Goal: Task Accomplishment & Management: Complete application form

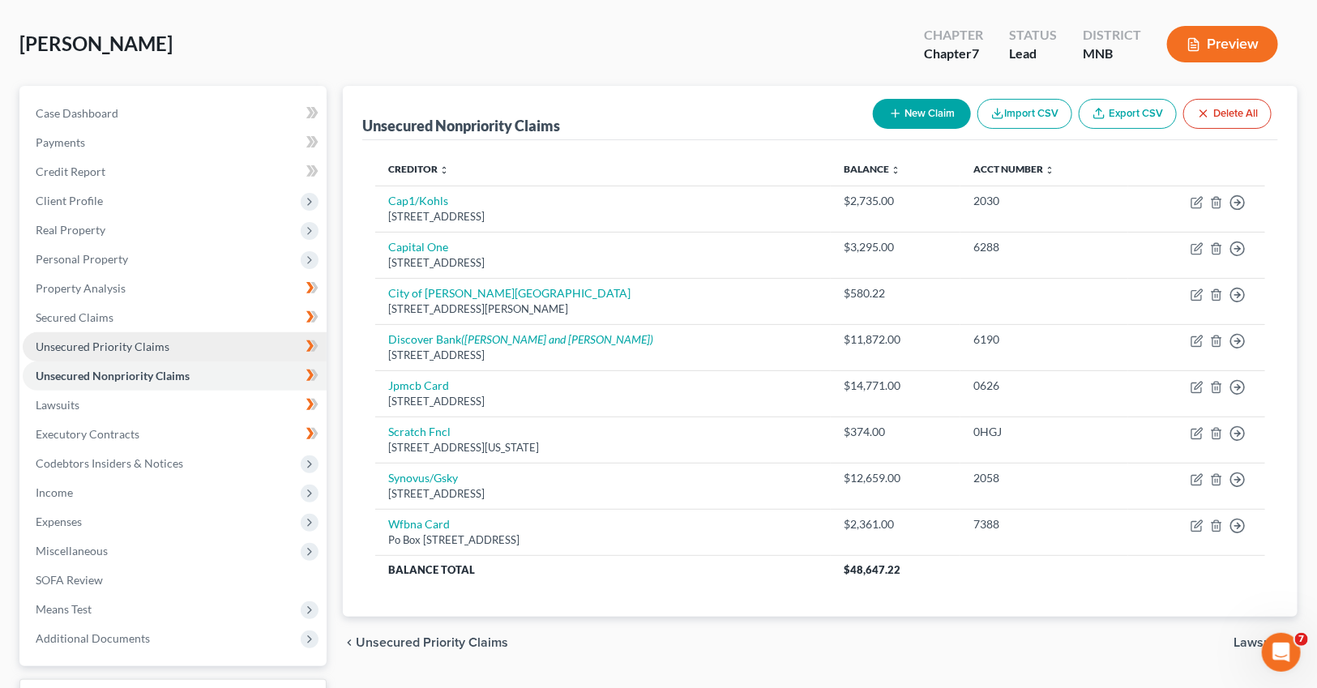
click at [88, 346] on span "Unsecured Priority Claims" at bounding box center [103, 346] width 134 height 14
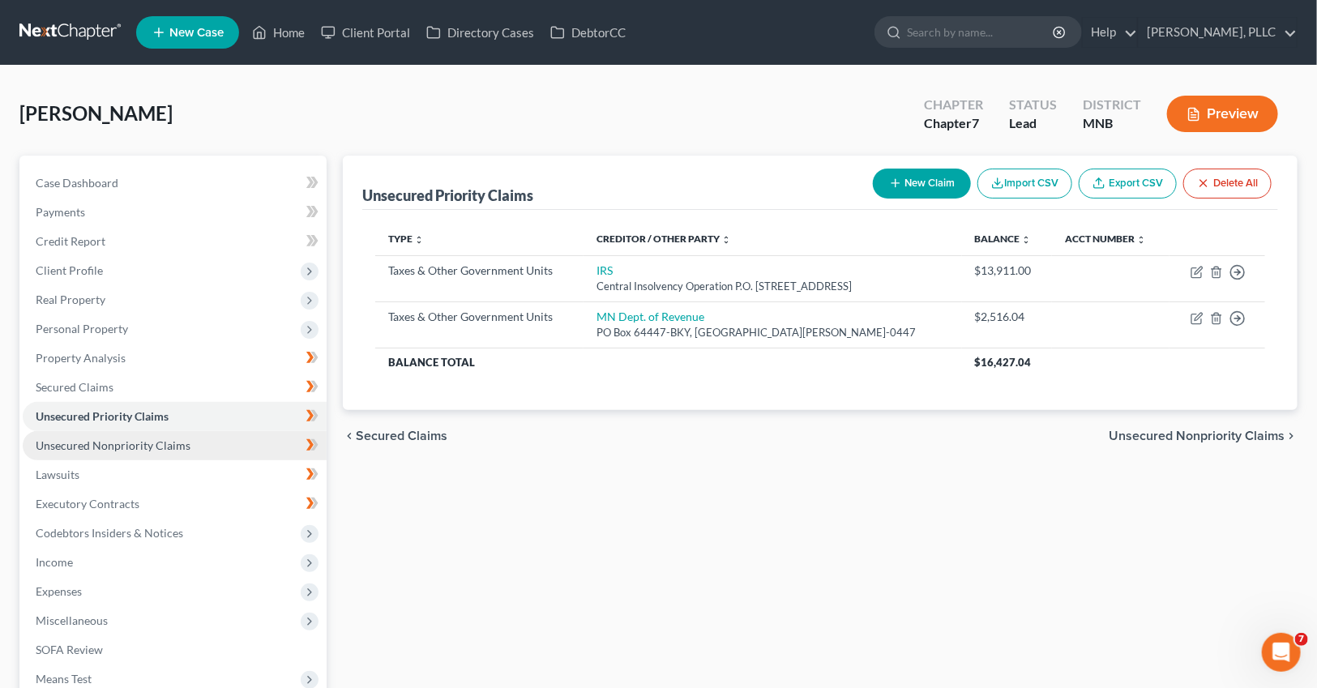
click at [101, 445] on span "Unsecured Nonpriority Claims" at bounding box center [113, 445] width 155 height 14
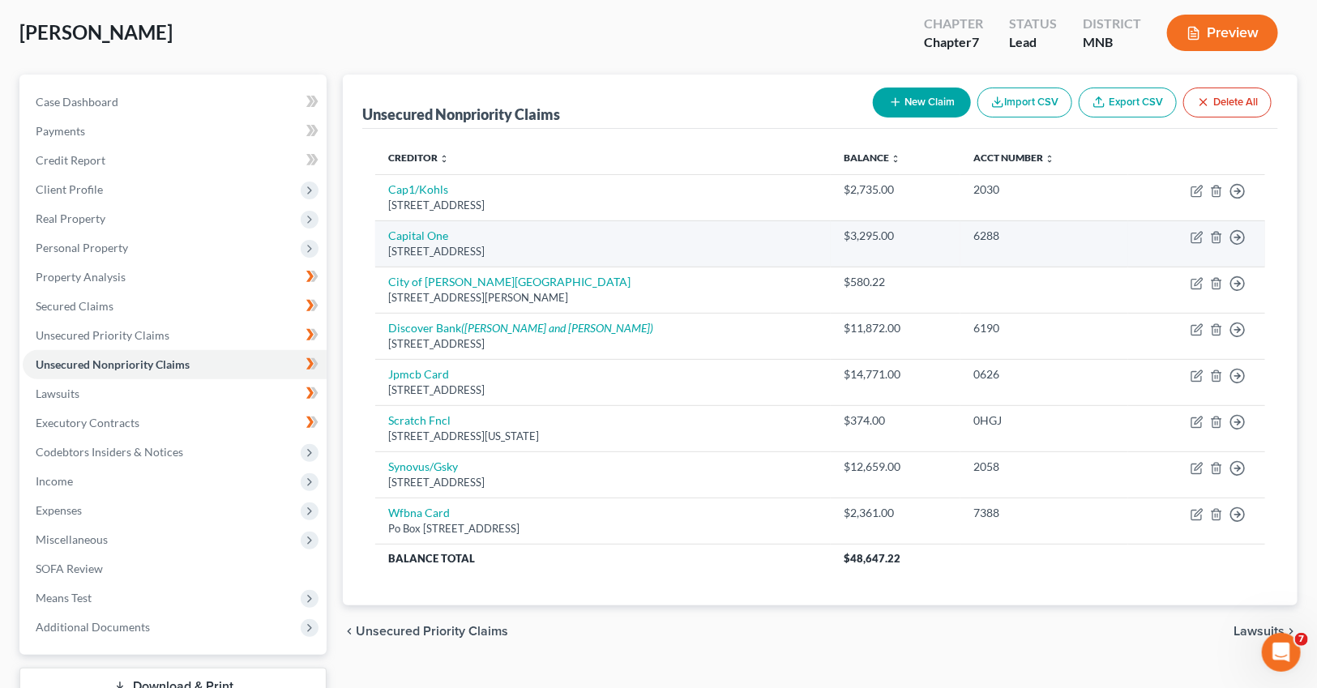
scroll to position [81, 0]
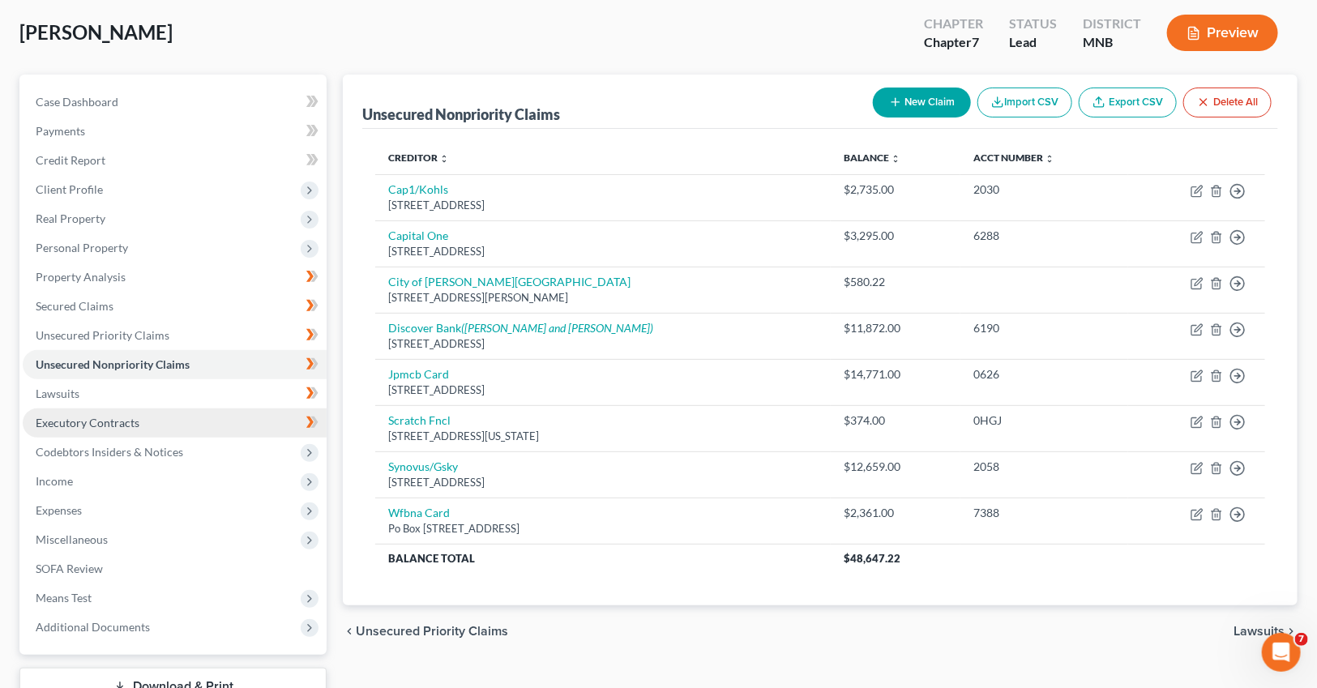
click at [121, 412] on link "Executory Contracts" at bounding box center [175, 422] width 304 height 29
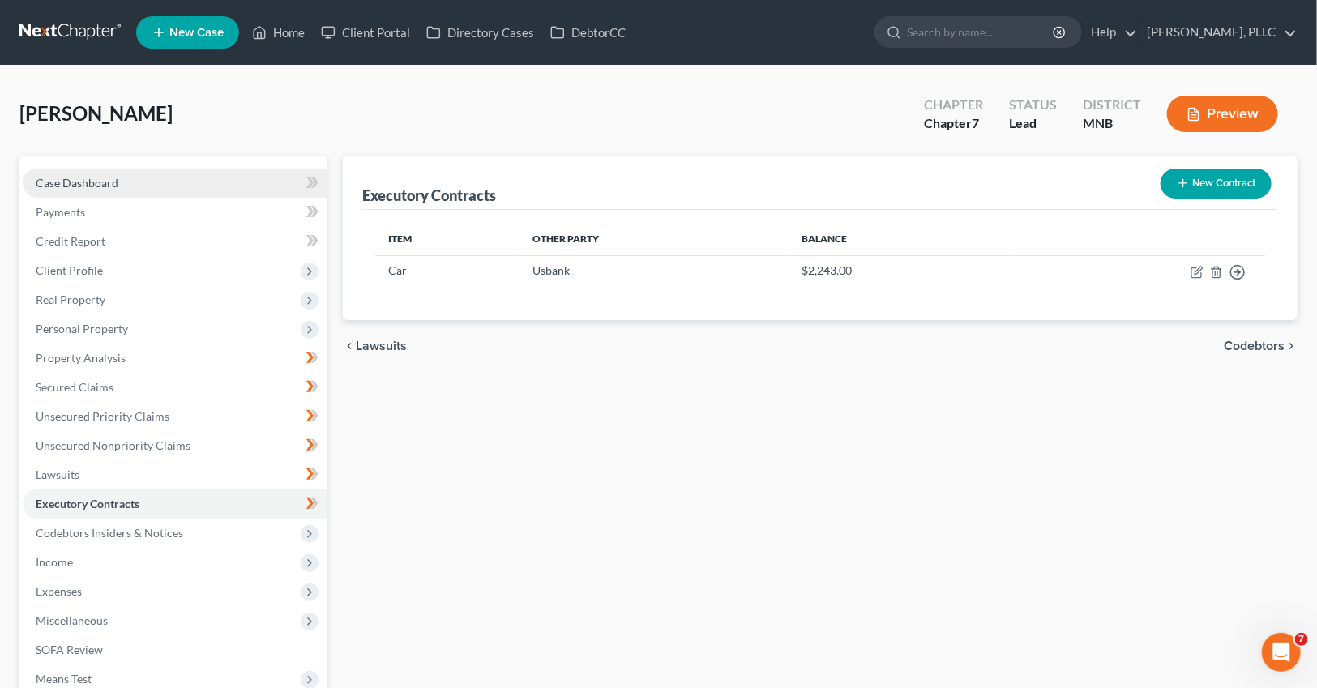
scroll to position [200, 0]
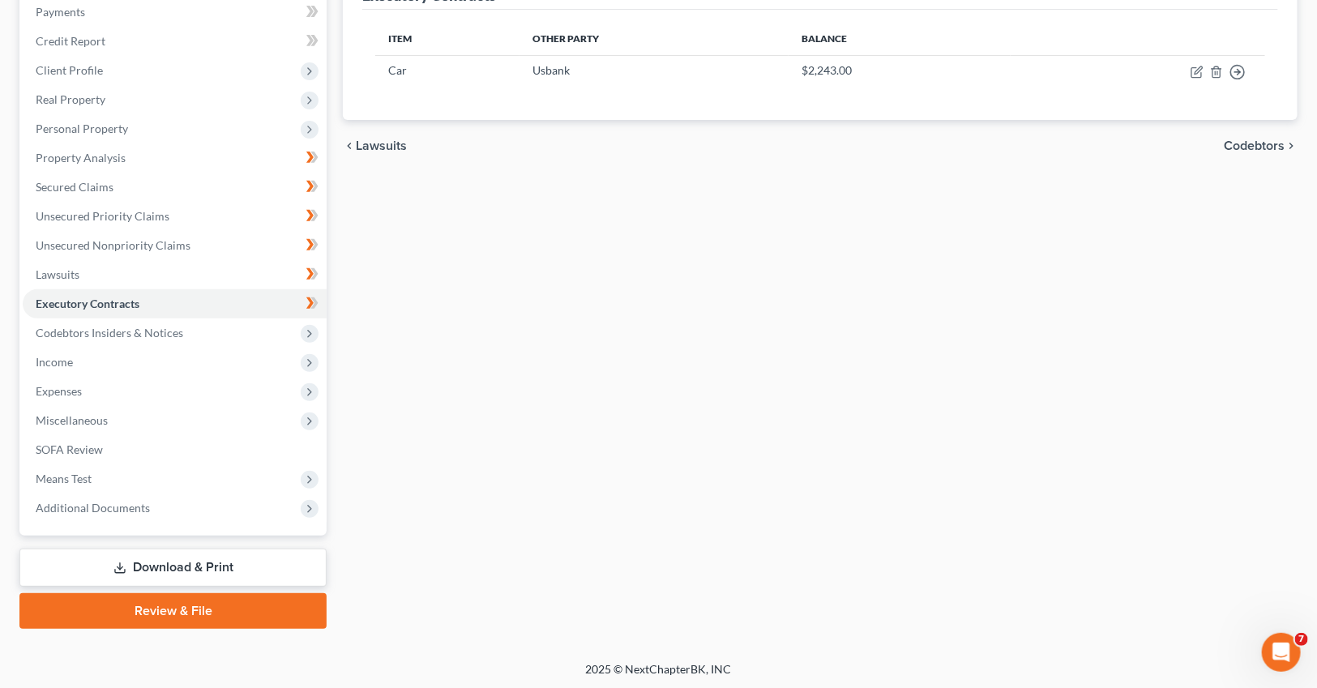
click at [215, 609] on link "Review & File" at bounding box center [172, 611] width 307 height 36
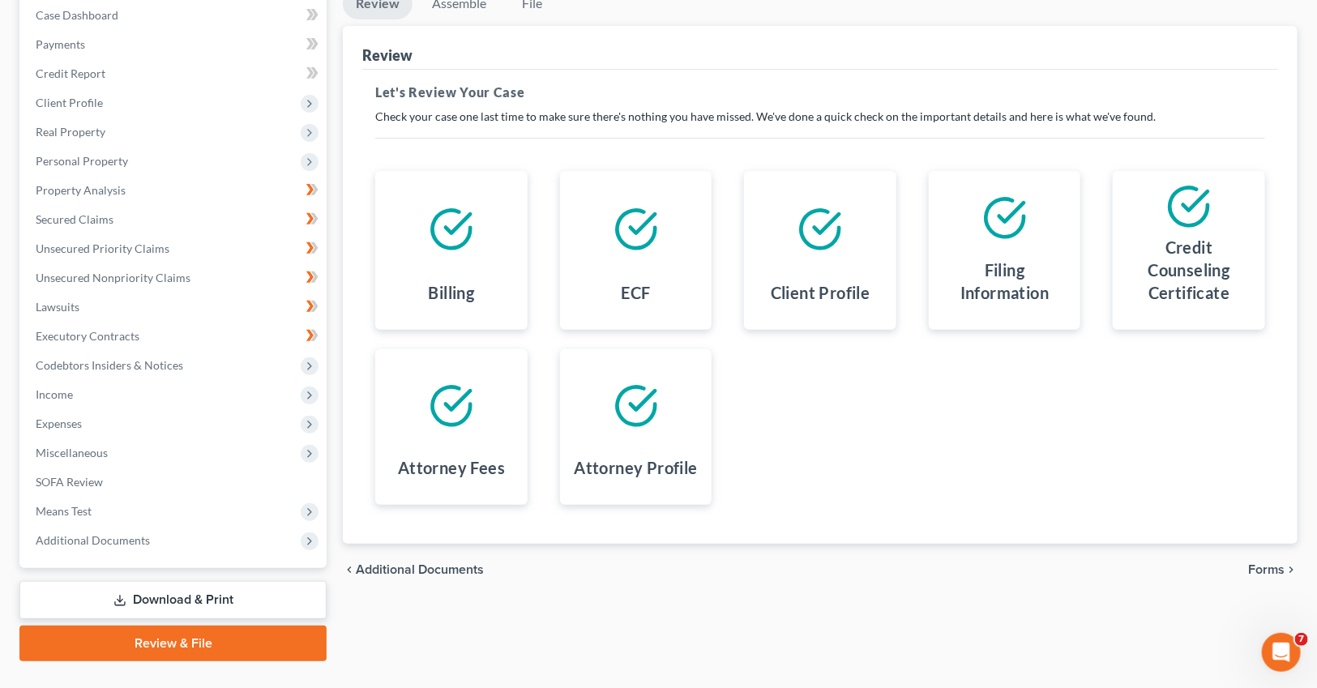
scroll to position [169, 0]
click at [1275, 561] on span "Forms" at bounding box center [1266, 567] width 36 height 13
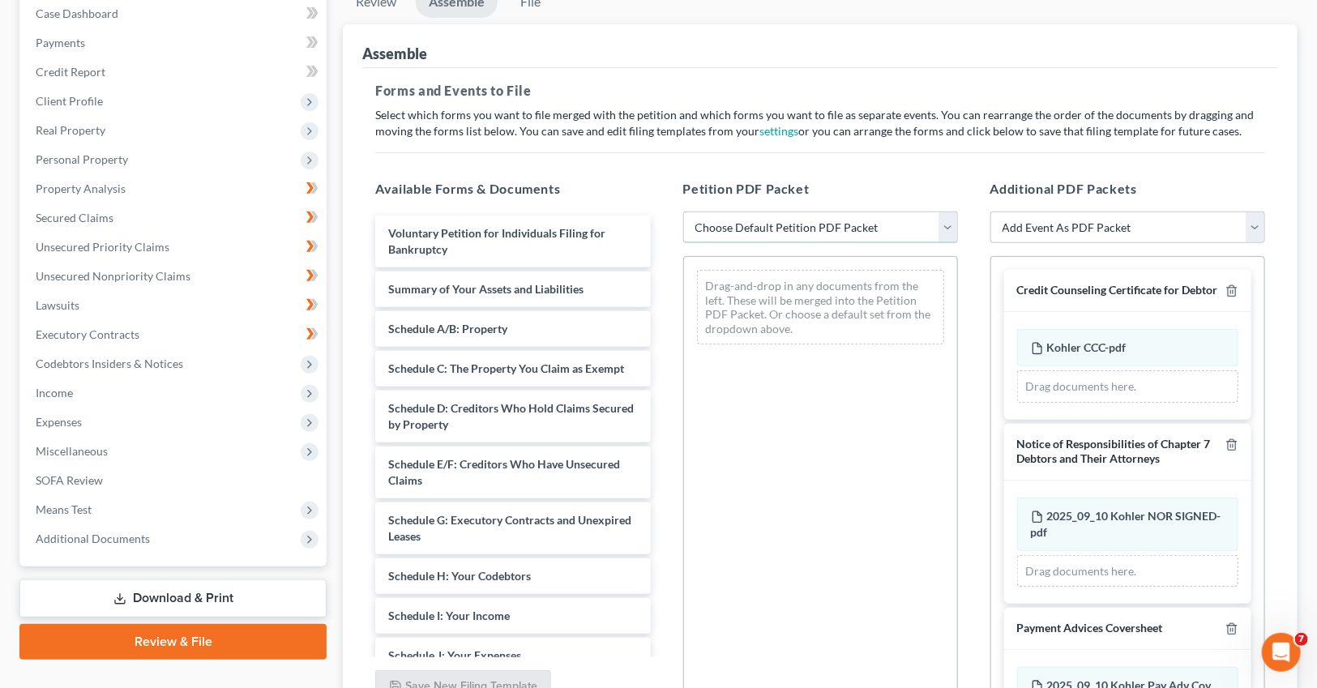
click at [941, 228] on select "Choose Default Petition PDF Packet Emergency Filing (Voluntary Petition and Cre…" at bounding box center [820, 227] width 275 height 32
select select "1"
click at [683, 211] on select "Choose Default Petition PDF Packet Emergency Filing (Voluntary Petition and Cre…" at bounding box center [820, 227] width 275 height 32
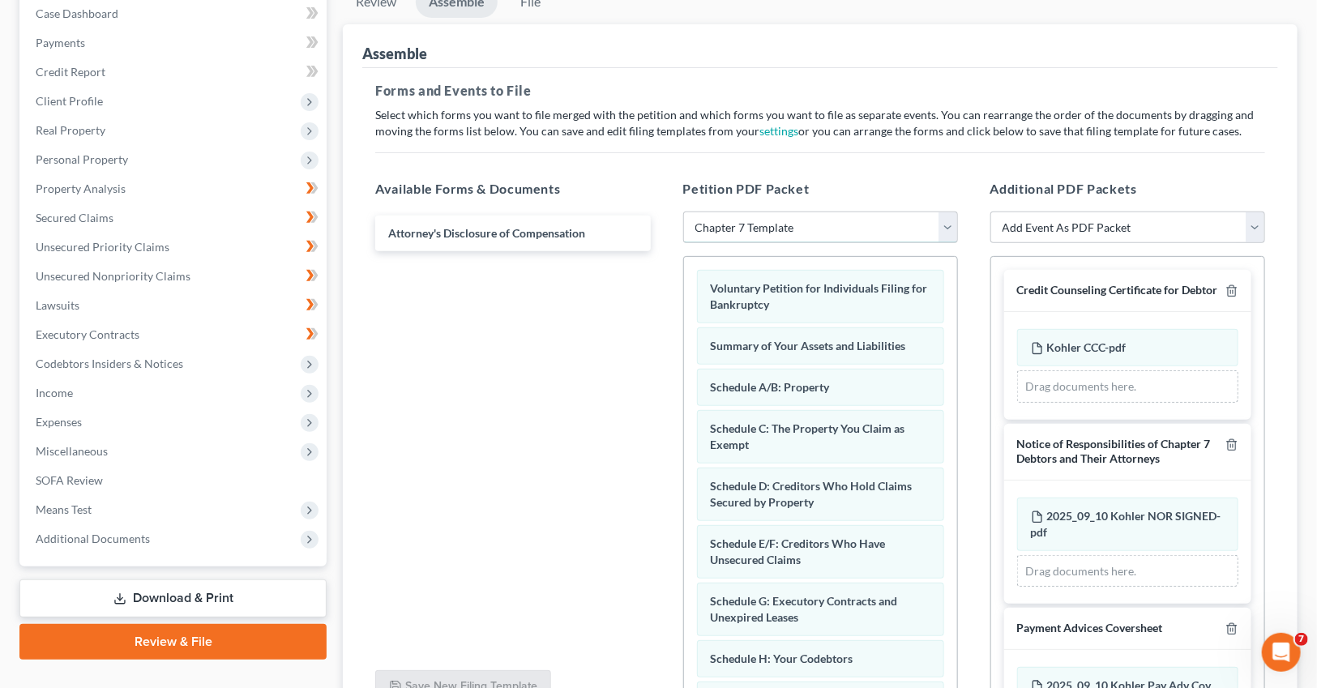
click at [946, 224] on select "Choose Default Petition PDF Packet Emergency Filing (Voluntary Petition and Cre…" at bounding box center [820, 227] width 275 height 32
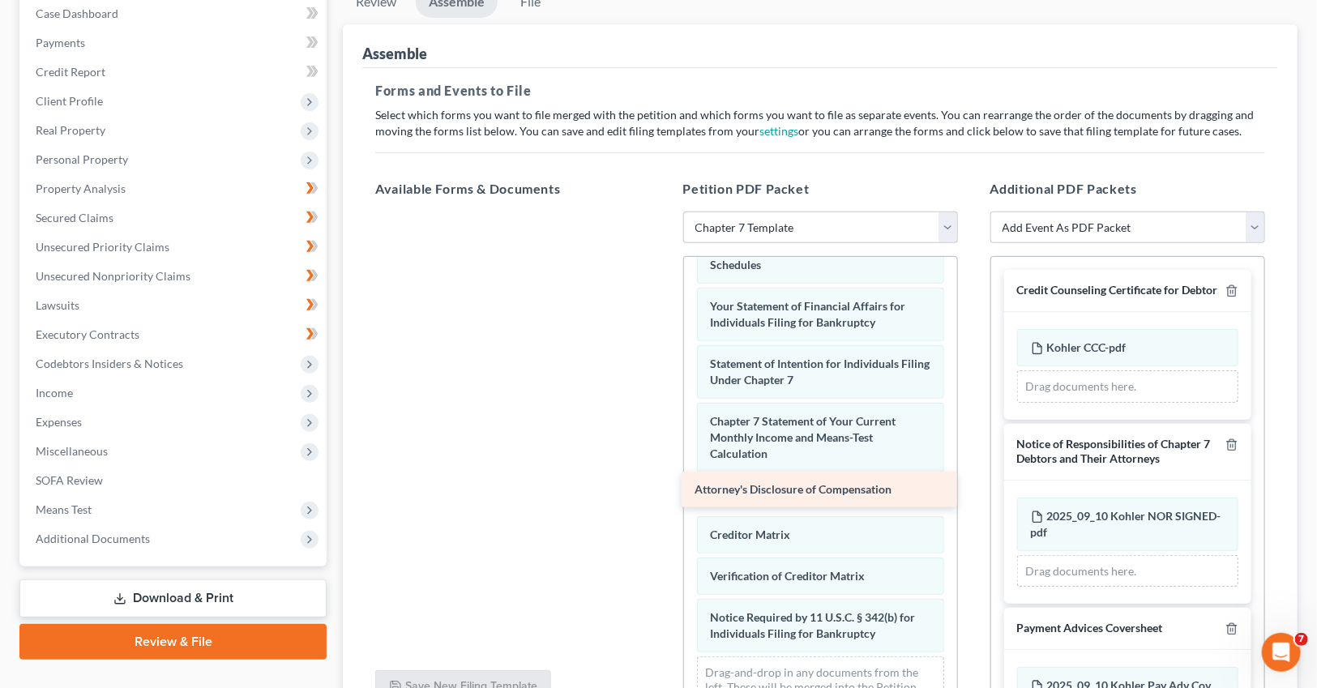
drag, startPoint x: 553, startPoint y: 236, endPoint x: 858, endPoint y: 494, distance: 400.1
click at [663, 211] on div "Attorney's Disclosure of Compensation Attorney's Disclosure of Compensation" at bounding box center [512, 211] width 301 height 0
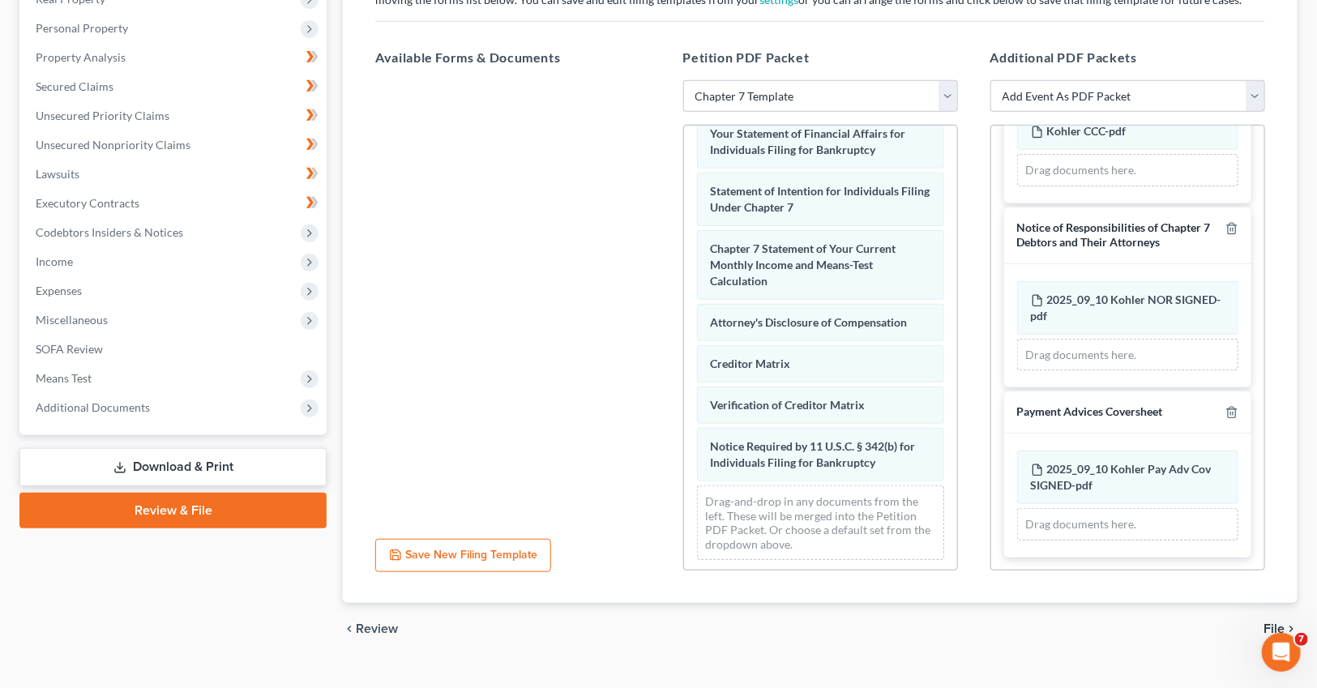
scroll to position [327, 0]
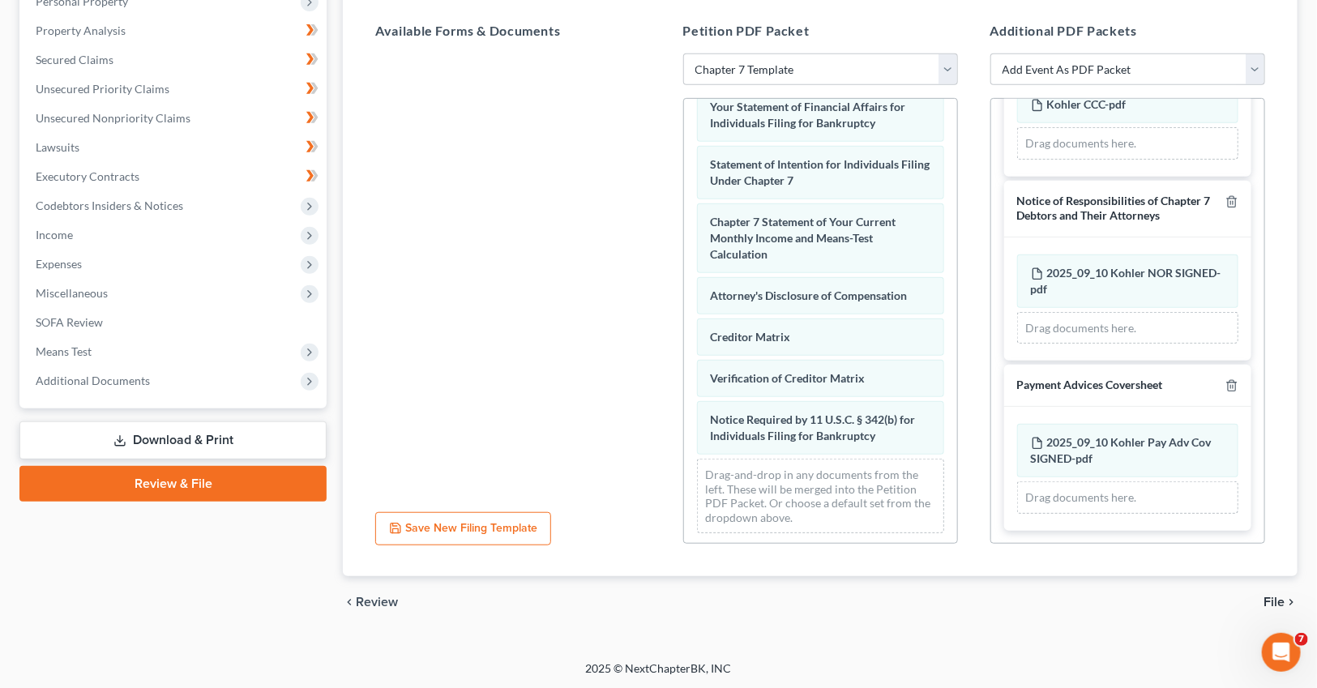
click at [1283, 600] on span "File" at bounding box center [1273, 602] width 21 height 13
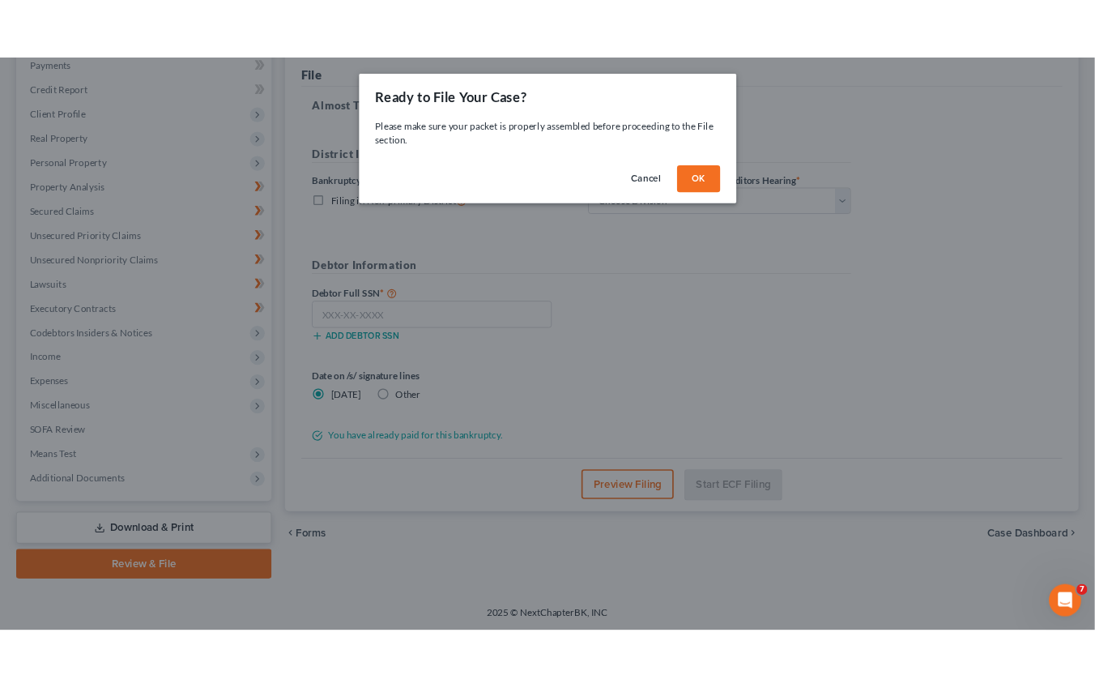
scroll to position [200, 0]
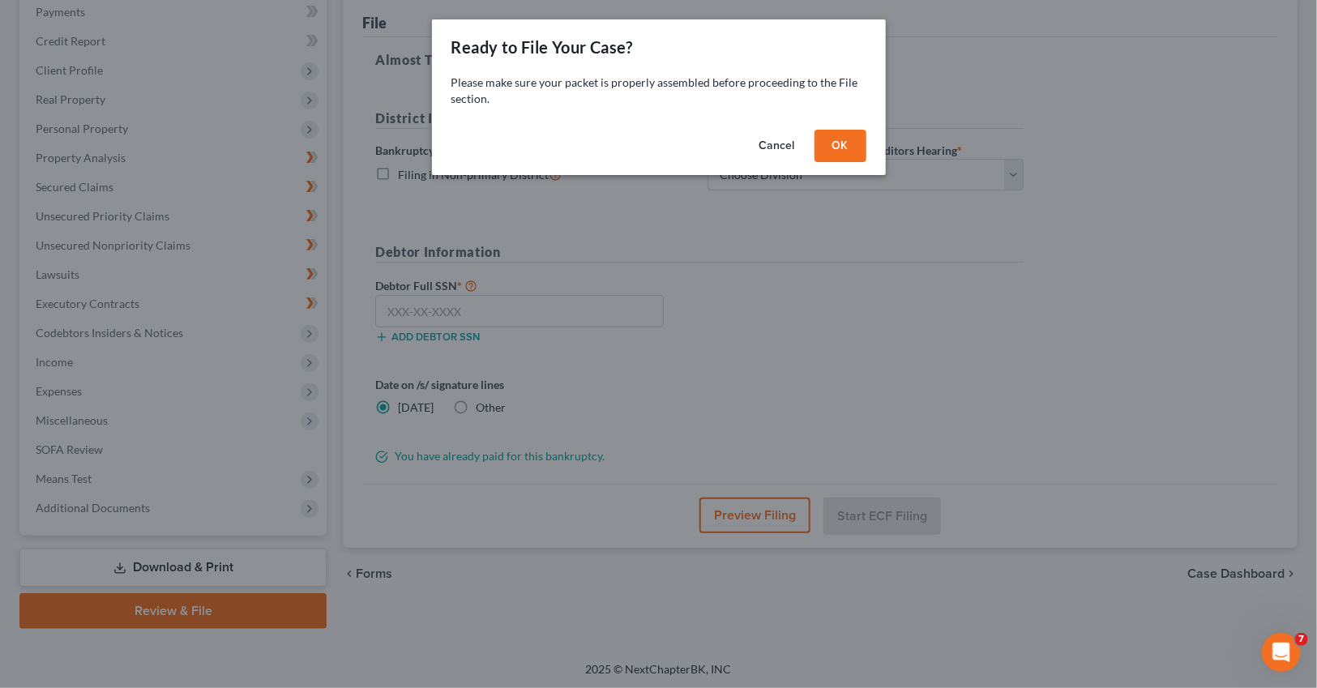
click at [852, 134] on button "OK" at bounding box center [840, 146] width 52 height 32
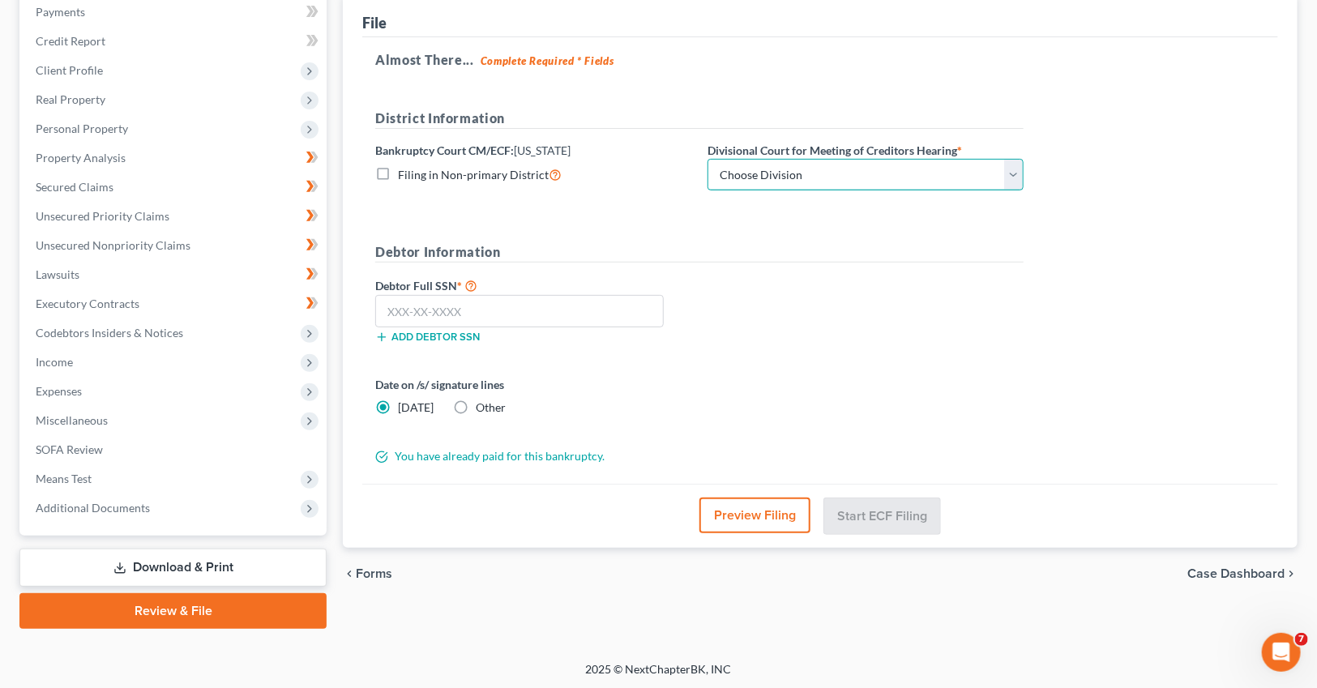
click at [1010, 176] on select "Choose Division Duluth Duluth/ [GEOGRAPHIC_DATA][PERSON_NAME]* [GEOGRAPHIC_DATA…" at bounding box center [865, 175] width 316 height 32
click at [707, 159] on select "Choose Division Duluth Duluth/ [GEOGRAPHIC_DATA][PERSON_NAME]* [GEOGRAPHIC_DATA…" at bounding box center [865, 175] width 316 height 32
click at [868, 175] on select "Choose Division Duluth Duluth/ [GEOGRAPHIC_DATA][PERSON_NAME]* [GEOGRAPHIC_DATA…" at bounding box center [865, 175] width 316 height 32
select select "3"
click at [707, 159] on select "Choose Division Duluth Duluth/ [GEOGRAPHIC_DATA][PERSON_NAME]* [GEOGRAPHIC_DATA…" at bounding box center [865, 175] width 316 height 32
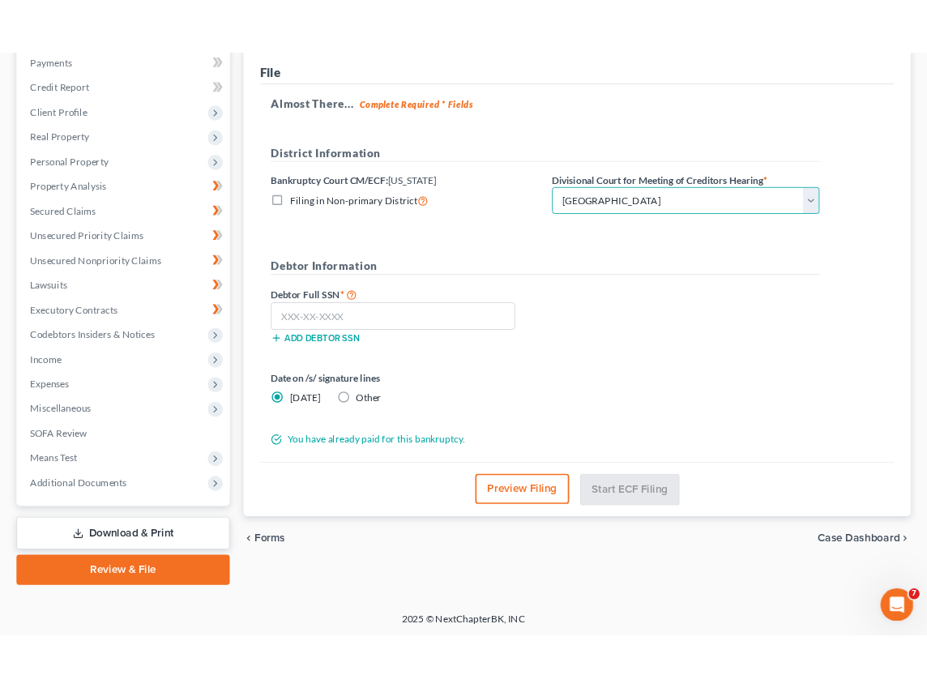
scroll to position [228, 0]
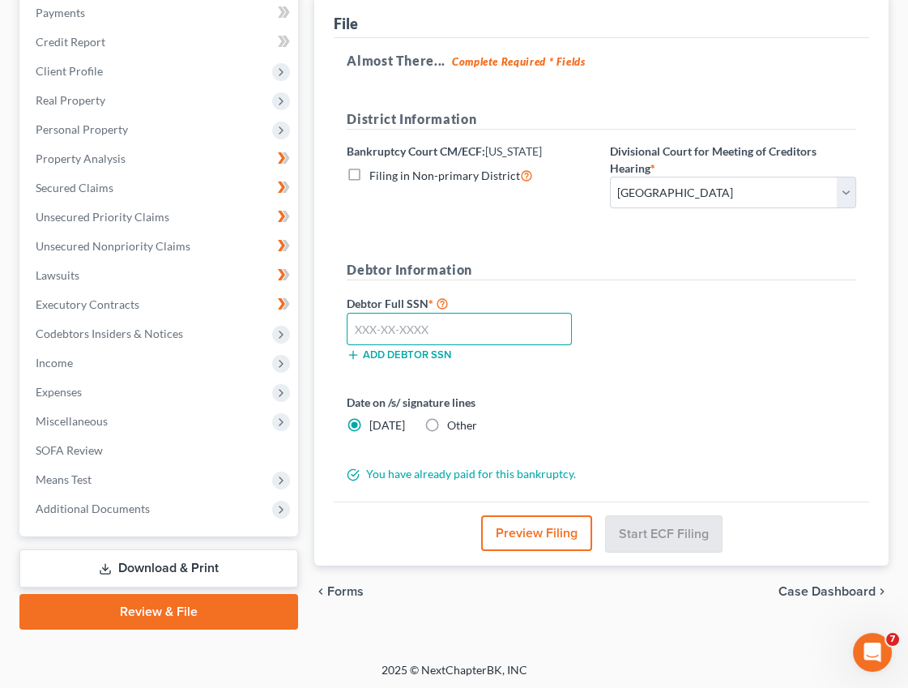
click at [406, 330] on input "text" at bounding box center [459, 329] width 224 height 32
type input "471-17-0095"
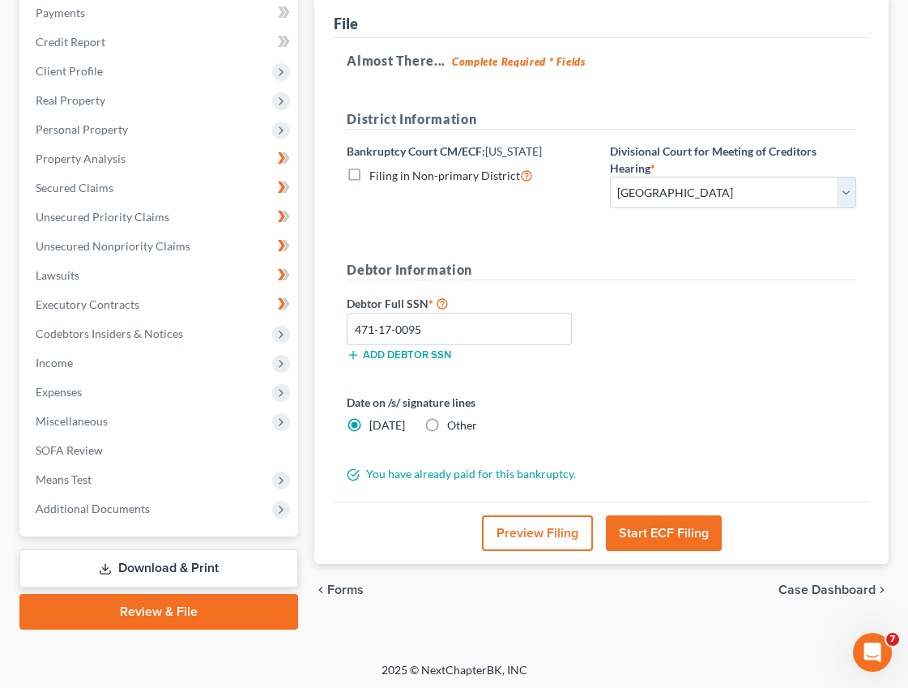
click at [658, 526] on button "Start ECF Filing" at bounding box center [664, 533] width 116 height 36
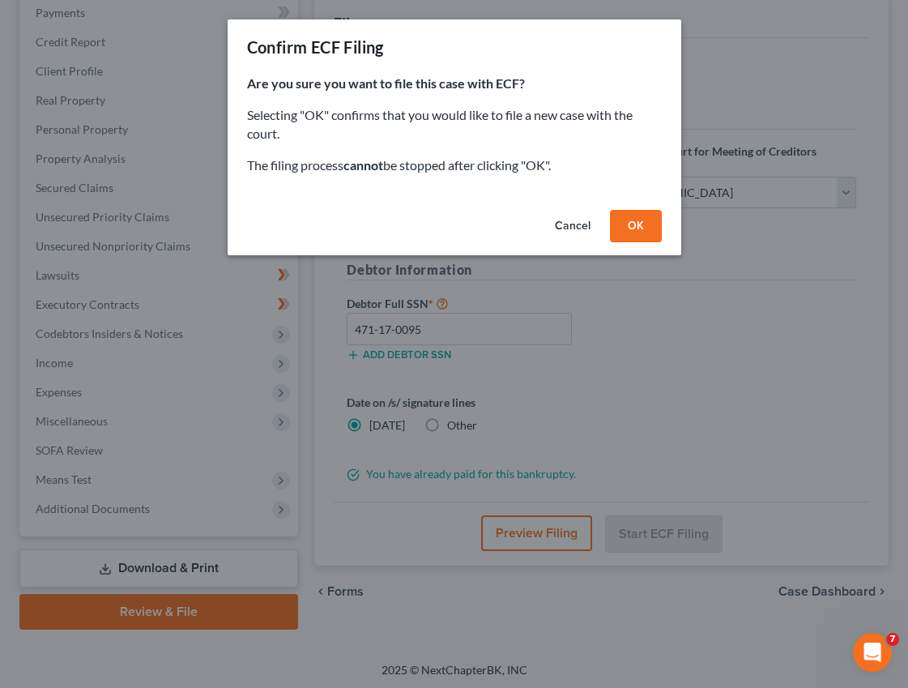
click at [637, 229] on button "OK" at bounding box center [636, 226] width 52 height 32
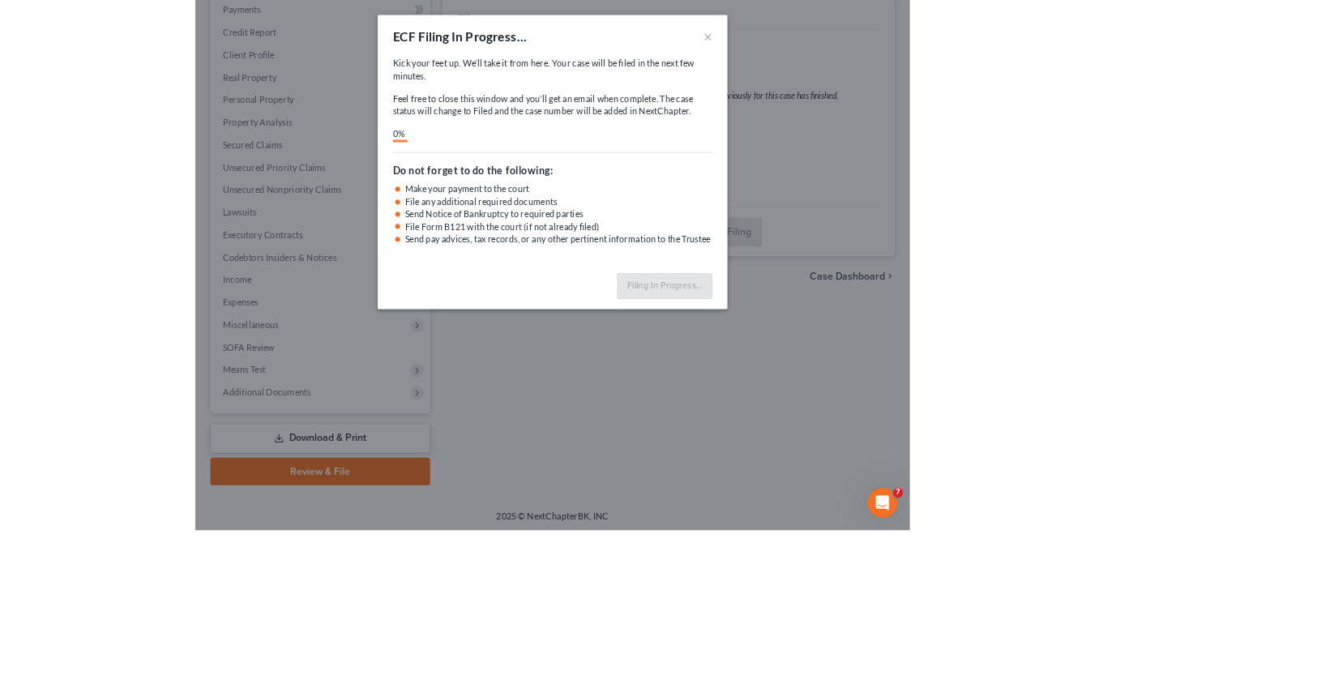
scroll to position [200, 0]
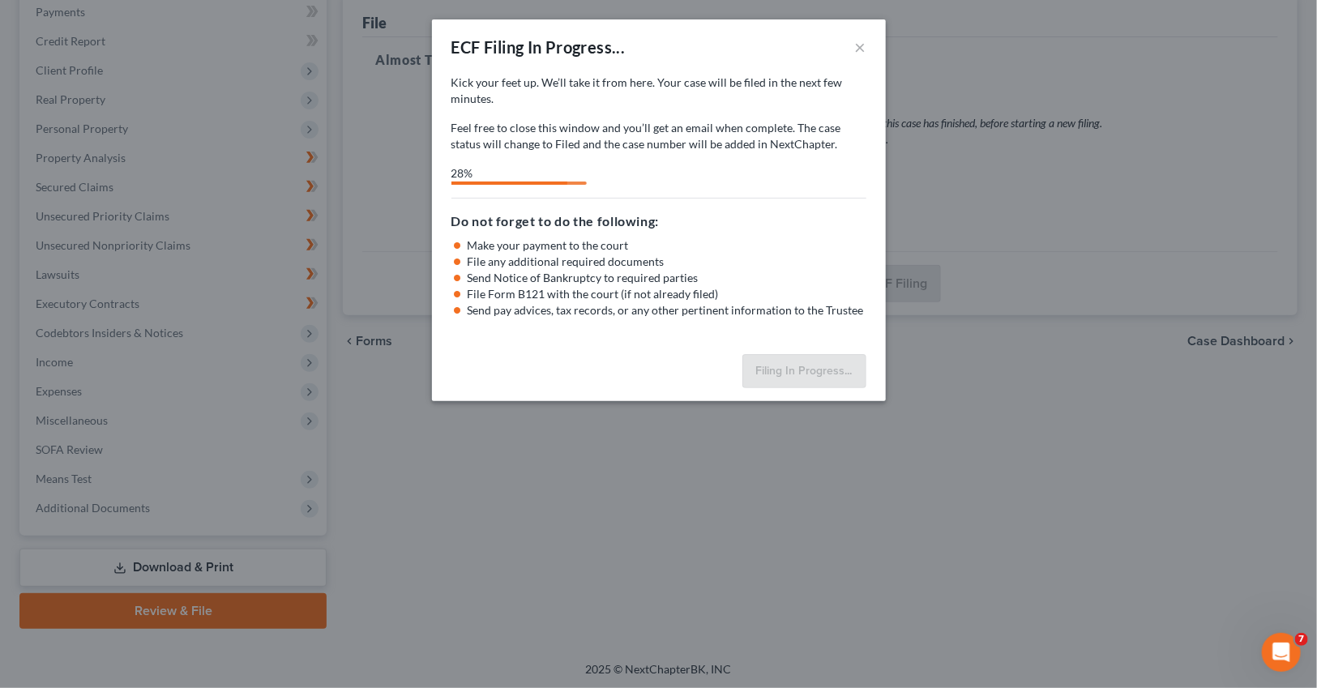
select select "4"
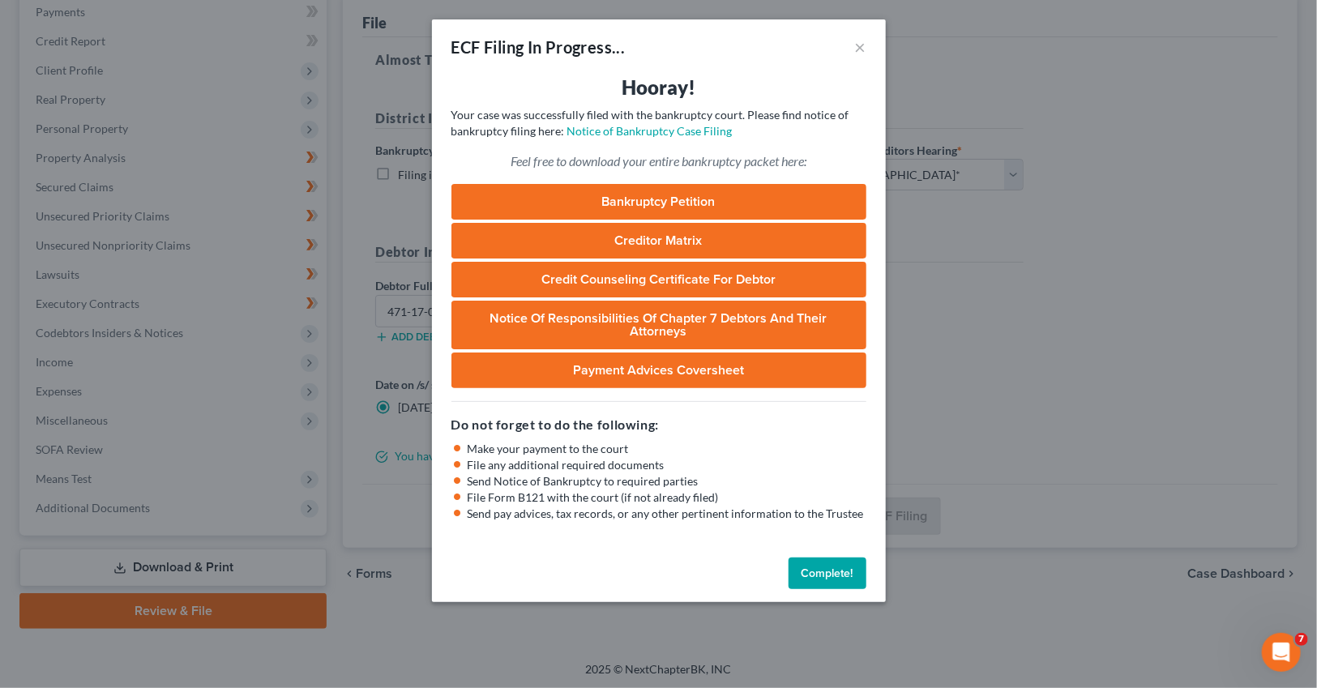
click at [832, 570] on button "Complete!" at bounding box center [827, 573] width 78 height 32
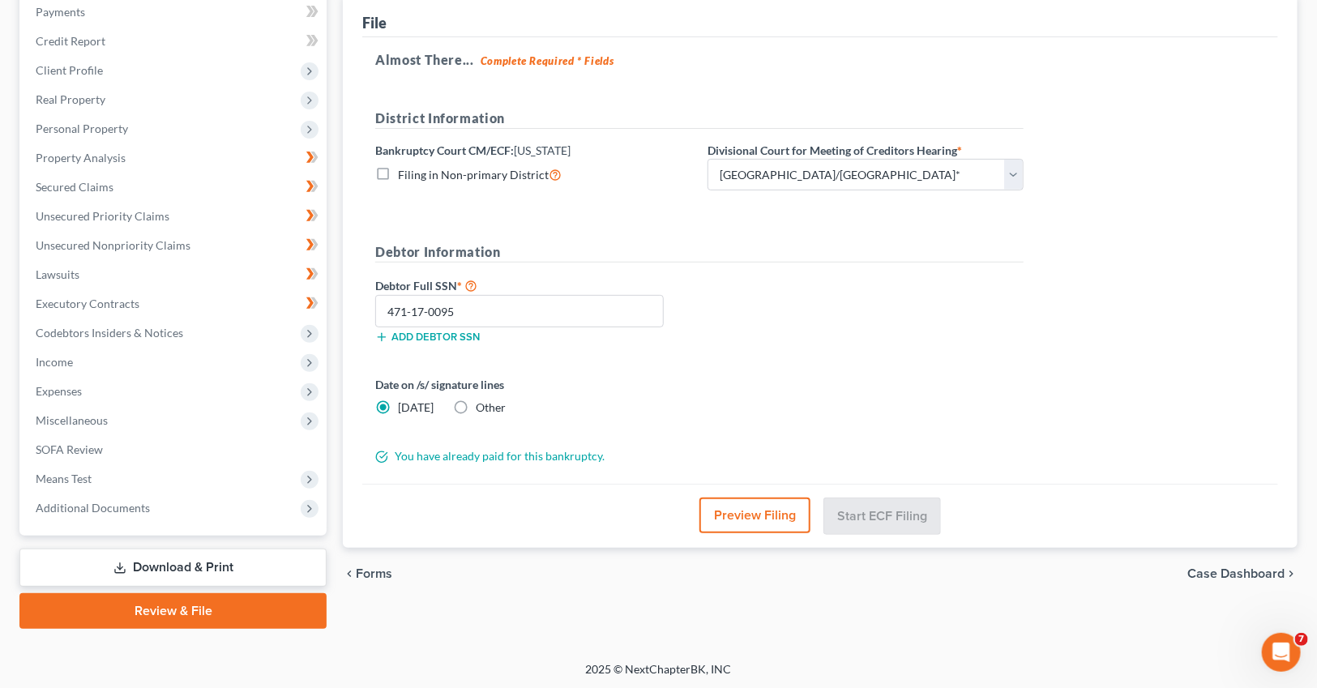
scroll to position [0, 0]
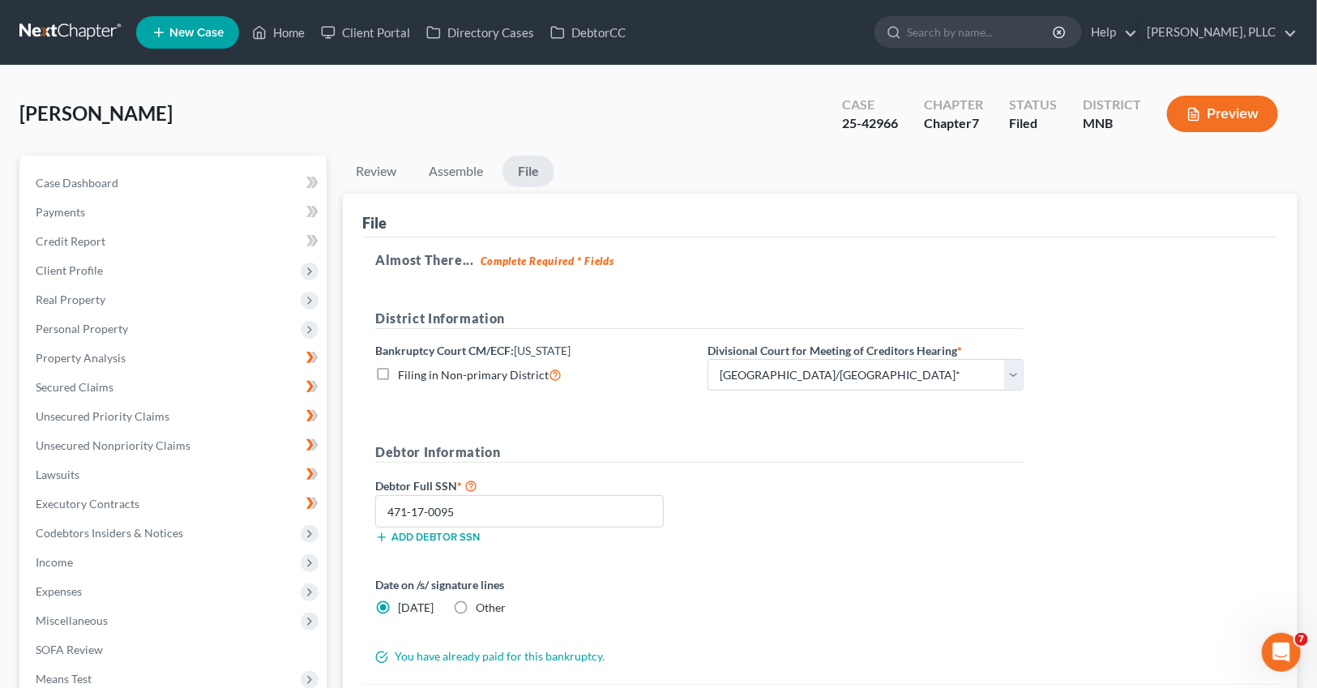
click at [45, 105] on span "[PERSON_NAME]" at bounding box center [95, 112] width 153 height 23
click at [80, 31] on link at bounding box center [71, 32] width 104 height 29
